Goal: Transaction & Acquisition: Purchase product/service

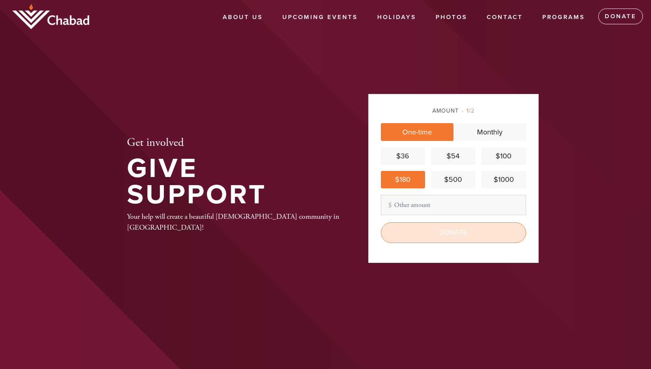
click at [455, 234] on input "Donate" at bounding box center [453, 233] width 145 height 20
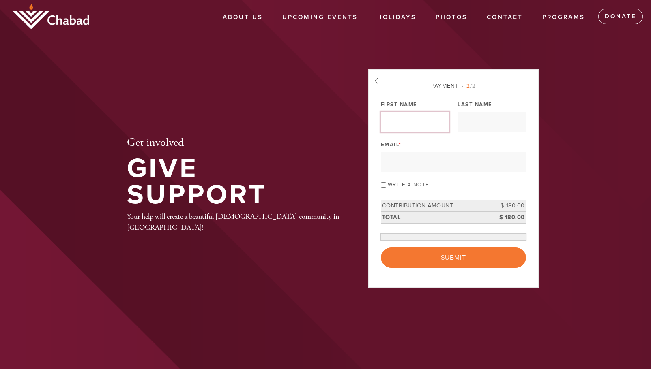
click at [420, 120] on input "First Name" at bounding box center [415, 122] width 68 height 20
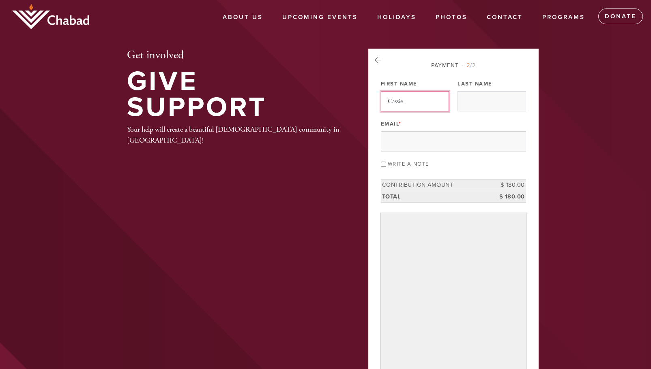
type input "Cassie"
type input "Spieler"
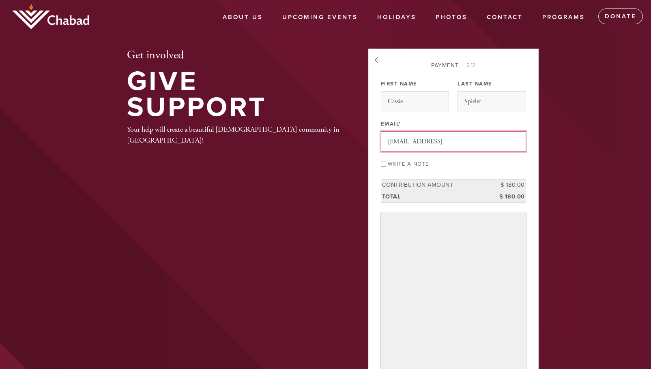
type input "cassie.spieler@gmail.com"
click at [383, 163] on input "Write a note" at bounding box center [383, 164] width 5 height 5
checkbox input "true"
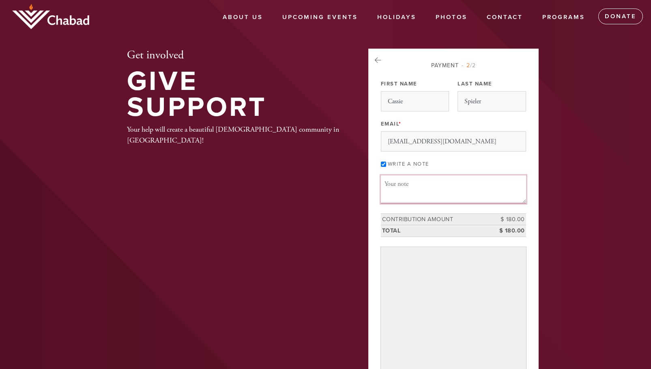
click at [401, 186] on textarea "Message or dedication" at bounding box center [453, 190] width 145 height 28
type textarea "K"
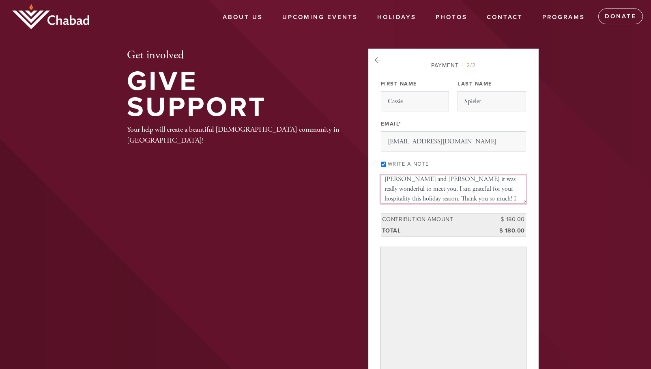
type textarea "Yanky and Chana it was really wonderful to meet you, I am grateful for your hos…"
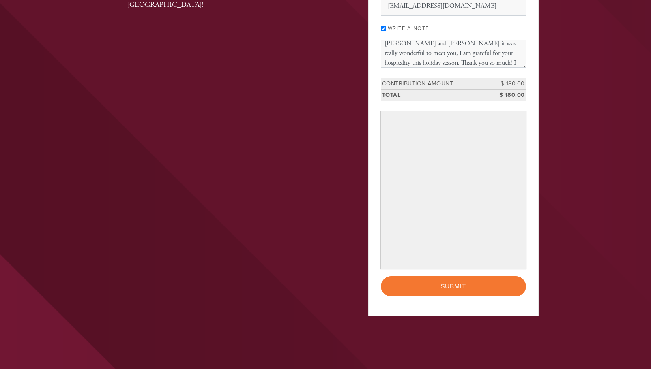
scroll to position [127, 0]
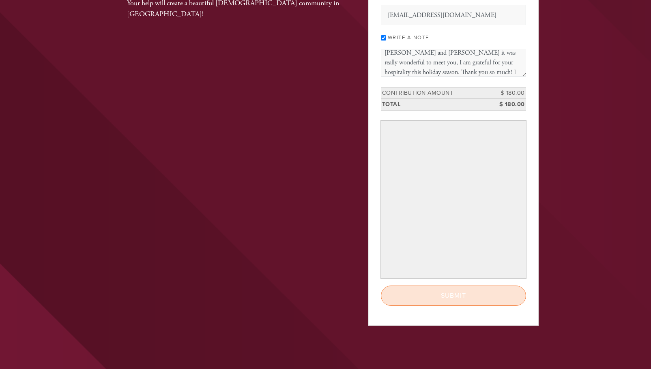
click at [455, 297] on input "Submit" at bounding box center [453, 296] width 145 height 20
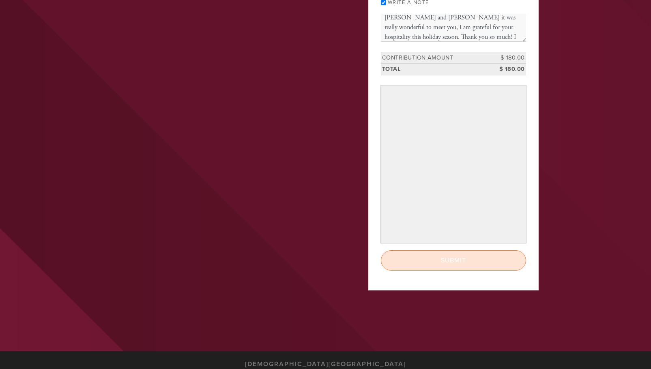
scroll to position [162, 0]
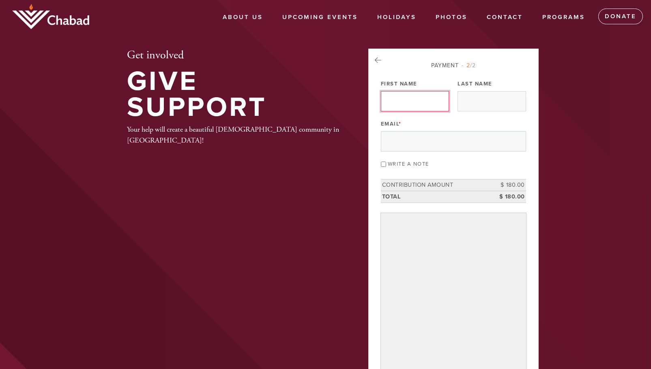
click at [425, 97] on input "First Name" at bounding box center [415, 101] width 68 height 20
type input "Cassie"
type input "Spieler"
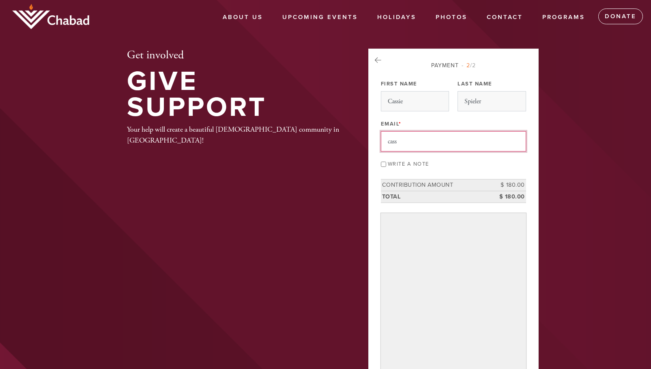
type input "cassie.spieler@gmail.com"
click at [405, 163] on label "Write a note" at bounding box center [408, 164] width 41 height 6
click at [386, 163] on input "Write a note" at bounding box center [383, 164] width 5 height 5
checkbox input "true"
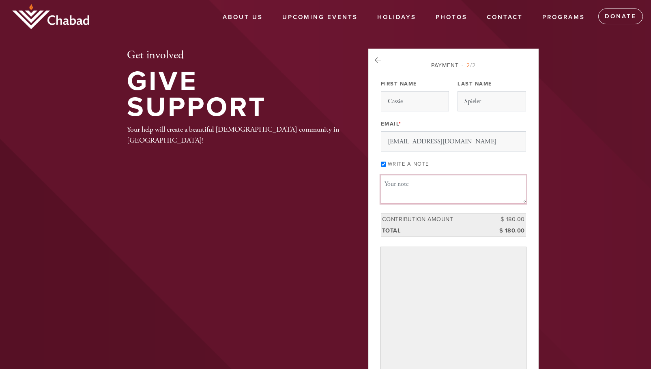
click at [406, 184] on textarea "Message or dedication" at bounding box center [453, 190] width 145 height 28
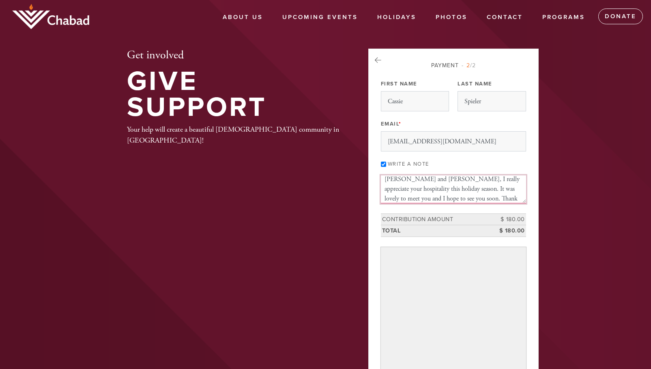
scroll to position [15, 0]
type textarea "Yanky and Chana, I really appreciate your hospitality this holiday season. It w…"
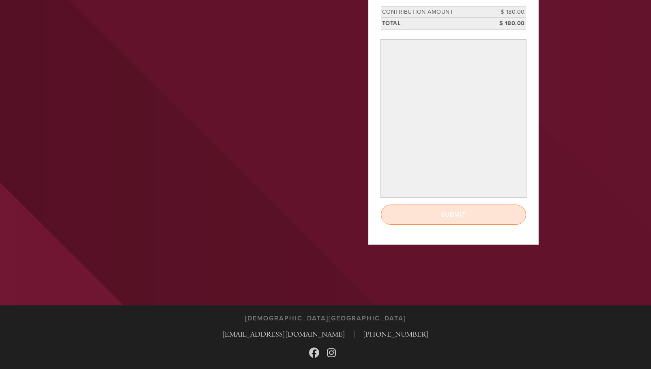
click at [400, 212] on input "Submit" at bounding box center [453, 215] width 145 height 20
